Goal: Task Accomplishment & Management: Manage account settings

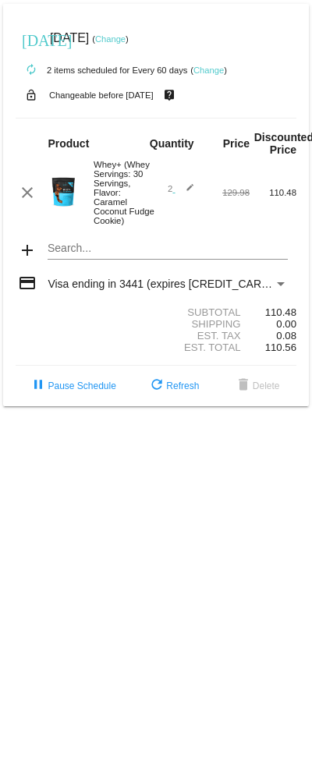
click at [198, 201] on div "2 edit" at bounding box center [179, 192] width 47 height 19
click at [217, 74] on link "Change" at bounding box center [208, 70] width 30 height 9
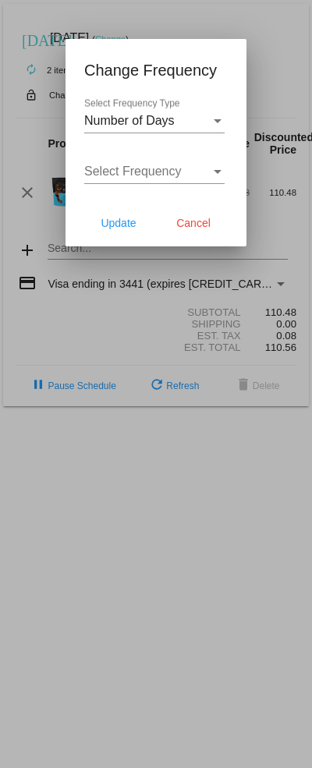
click at [199, 225] on span "Cancel" at bounding box center [193, 223] width 34 height 12
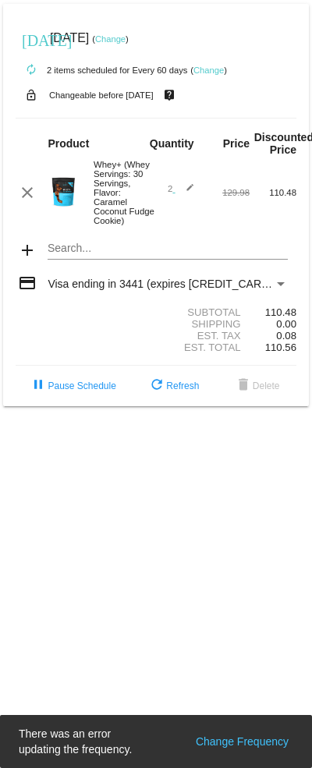
click at [34, 202] on mat-icon "clear" at bounding box center [27, 192] width 19 height 19
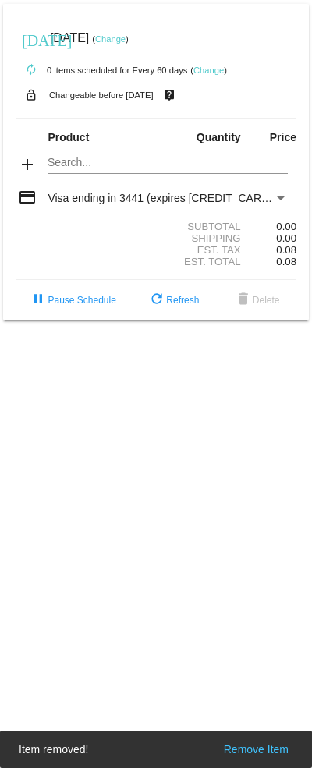
click at [34, 172] on mat-icon "add" at bounding box center [27, 164] width 19 height 19
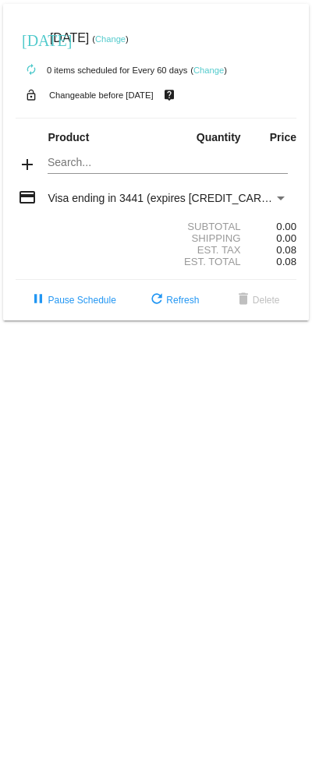
click at [111, 165] on mat-card "[DATE] [DATE] ( Change ) autorenew 0 items scheduled for Every 60 days ( Change…" at bounding box center [156, 162] width 306 height 317
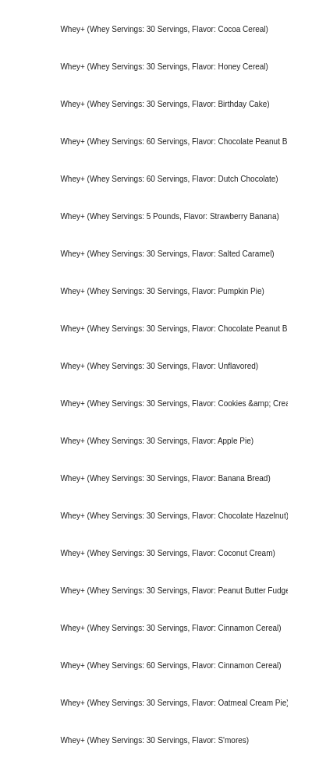
scroll to position [348, 0]
type input "Whey"
click at [234, 145] on div "Whey+ (Whey Servings: 60 Servings, Flavor: Chocolate Peanut Butter)" at bounding box center [167, 140] width 239 height 37
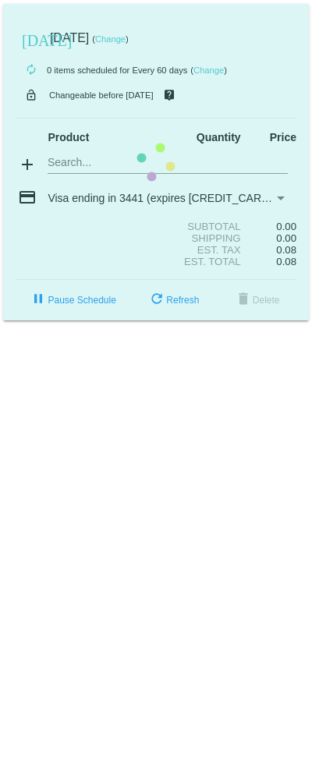
scroll to position [0, 0]
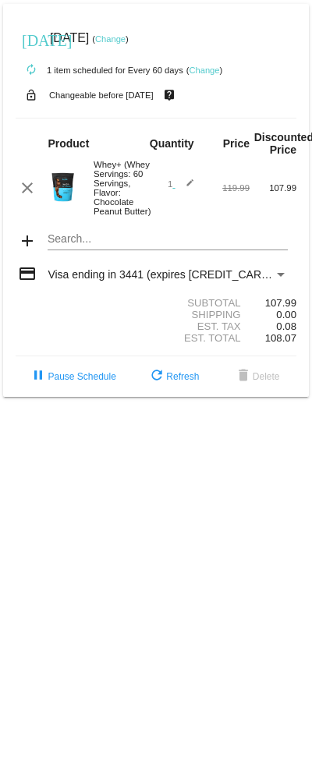
click at [193, 382] on span "refresh Refresh" at bounding box center [172, 376] width 51 height 11
click at [126, 39] on link "Change" at bounding box center [110, 38] width 30 height 9
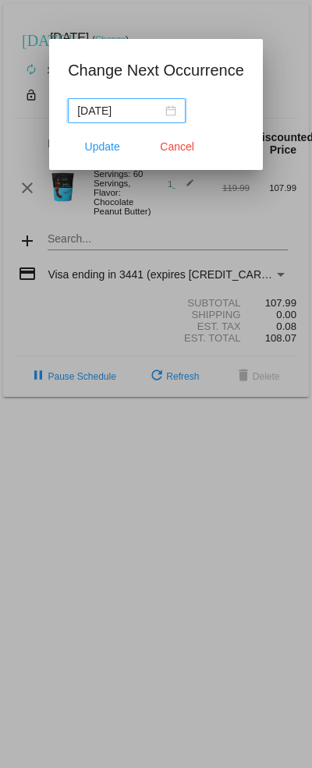
click at [165, 108] on div "[DATE]" at bounding box center [126, 110] width 99 height 17
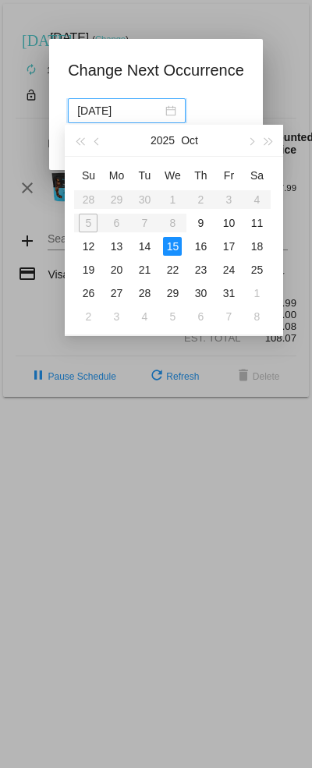
click at [246, 140] on button "button" at bounding box center [251, 140] width 17 height 31
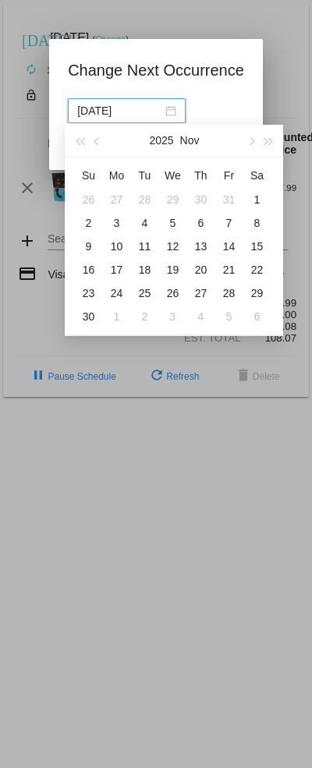
click at [232, 245] on div "14" at bounding box center [228, 246] width 19 height 19
type input "[DATE]"
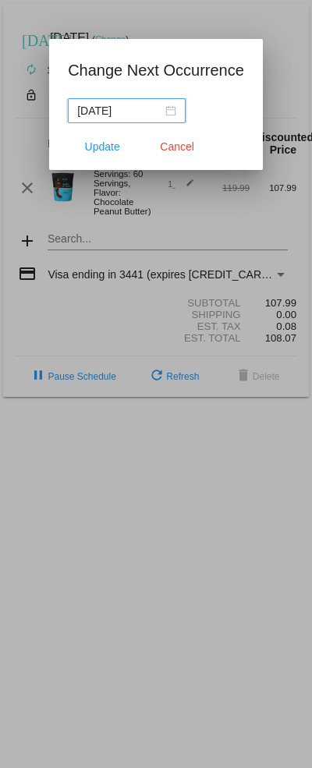
click at [113, 147] on span "Update" at bounding box center [102, 146] width 35 height 12
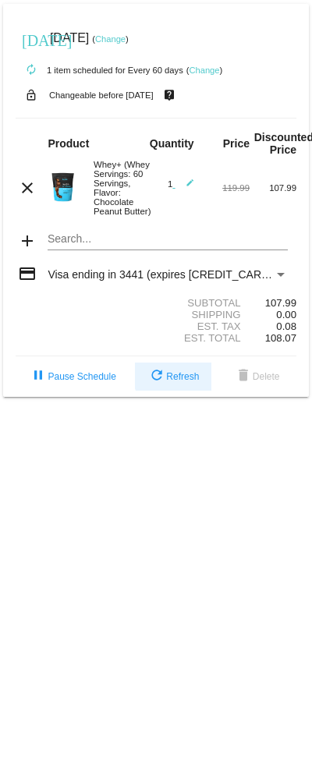
click at [180, 382] on span "refresh Refresh" at bounding box center [172, 376] width 51 height 11
